Goal: Information Seeking & Learning: Learn about a topic

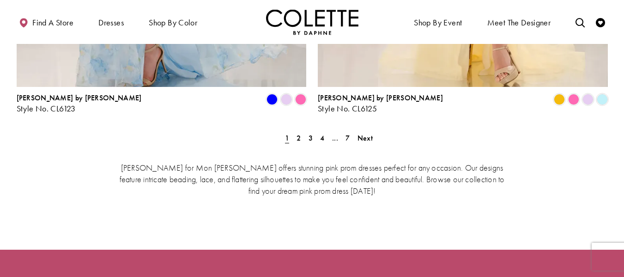
scroll to position [1801, 0]
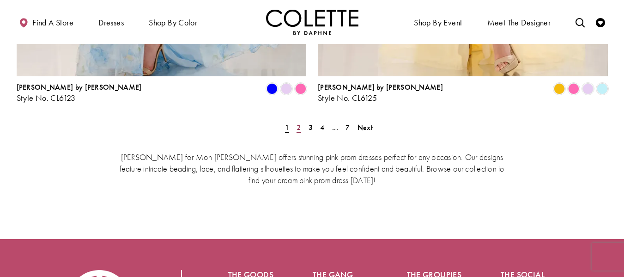
click at [301, 121] on link "2" at bounding box center [299, 127] width 10 height 13
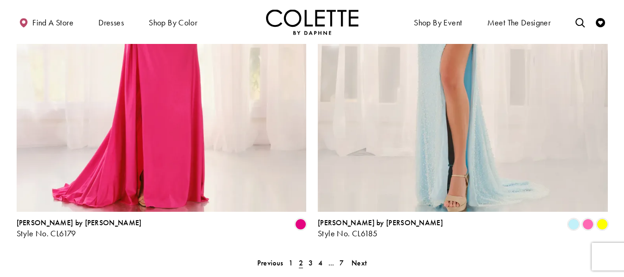
scroll to position [1666, 0]
click at [310, 257] on span "3" at bounding box center [310, 262] width 4 height 10
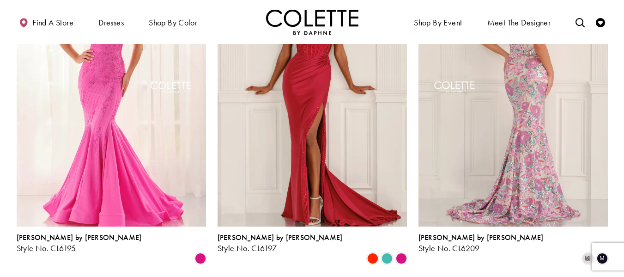
scroll to position [142, 0]
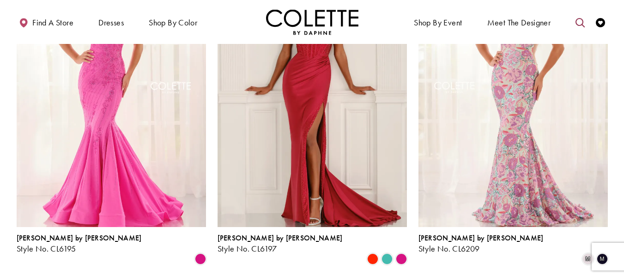
click at [579, 25] on icon "Toggle search" at bounding box center [579, 22] width 9 height 9
click at [522, 25] on input "Search" at bounding box center [532, 23] width 111 height 14
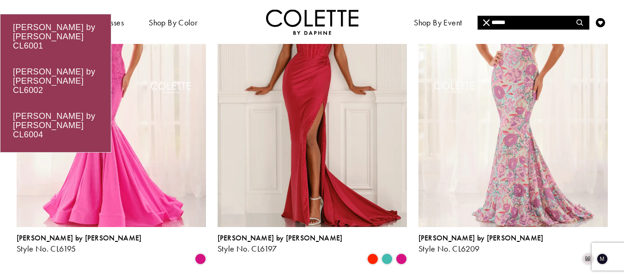
type input "******"
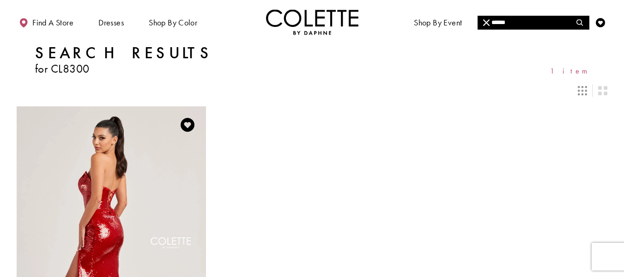
click at [118, 210] on img "Visit Colette by Daphne Style No. CL8300 Page" at bounding box center [111, 243] width 189 height 275
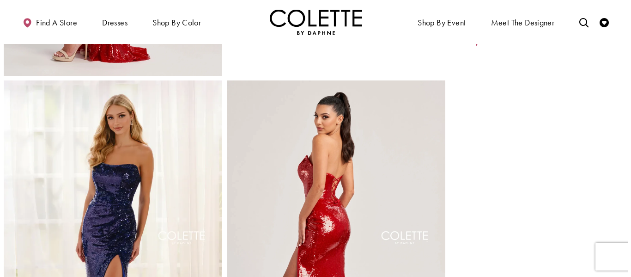
scroll to position [369, 0]
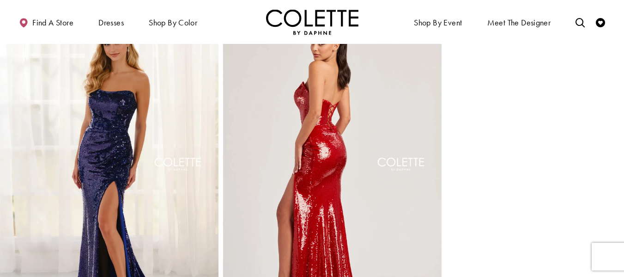
click at [310, 226] on img "Full size Style CL8300 Colette by Daphne #3 default Scarlet backface vertical p…" at bounding box center [332, 171] width 218 height 328
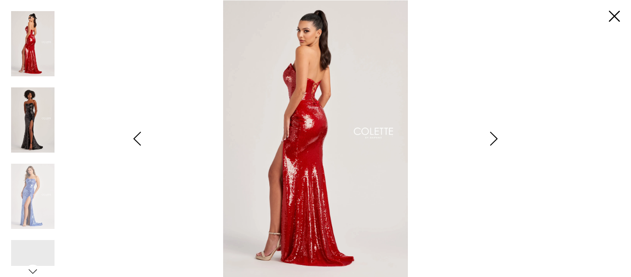
click at [18, 108] on img "Scroll List" at bounding box center [32, 119] width 43 height 65
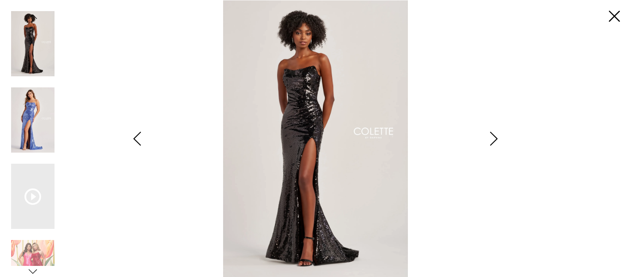
click at [26, 123] on img "Scroll List" at bounding box center [32, 119] width 43 height 65
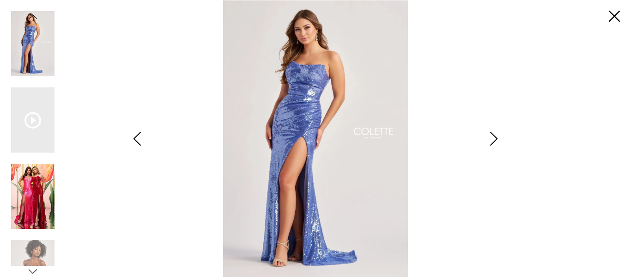
click at [40, 205] on img "Scroll List" at bounding box center [32, 195] width 43 height 65
